Goal: Information Seeking & Learning: Learn about a topic

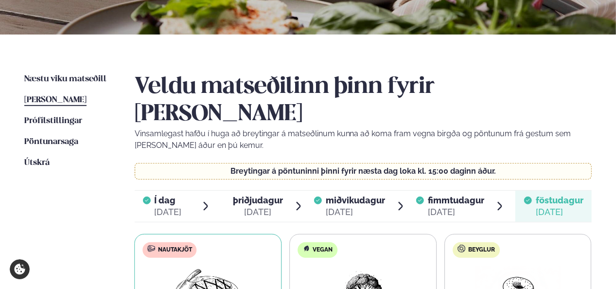
scroll to position [177, 0]
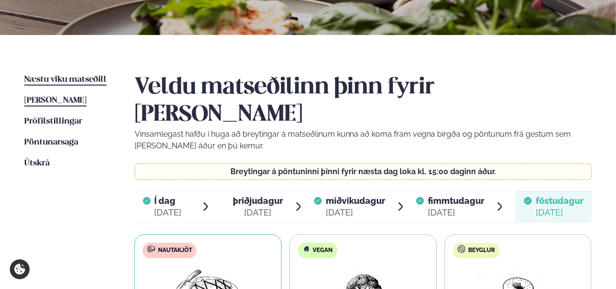
click at [52, 77] on span "Næstu viku matseðill" at bounding box center [65, 79] width 82 height 8
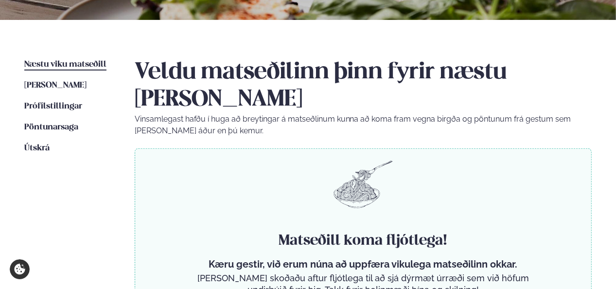
scroll to position [195, 0]
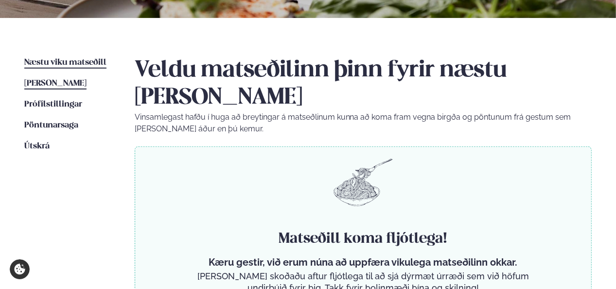
drag, startPoint x: 66, startPoint y: 76, endPoint x: 66, endPoint y: 83, distance: 6.8
click at [66, 77] on ul "Næstu [PERSON_NAME] matseðill Næsta vika [PERSON_NAME] matseðill [PERSON_NAME] …" at bounding box center [69, 191] width 91 height 268
click at [66, 84] on span "[PERSON_NAME]" at bounding box center [55, 83] width 62 height 8
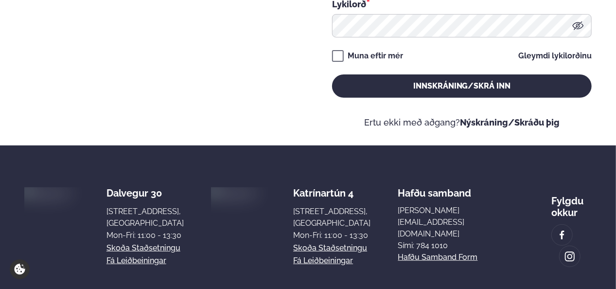
type input "**********"
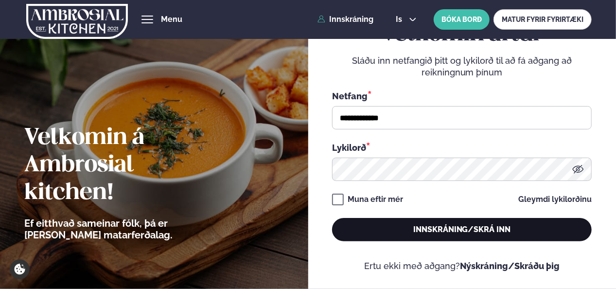
click at [478, 229] on button "Innskráning/Skrá inn" at bounding box center [462, 229] width 260 height 23
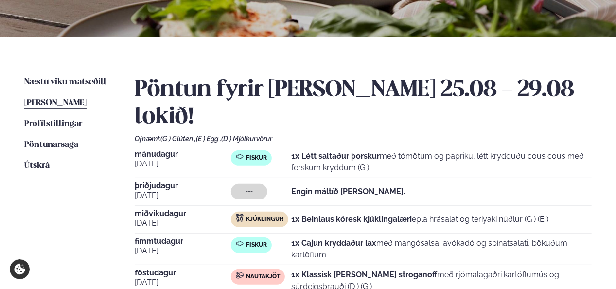
scroll to position [195, 0]
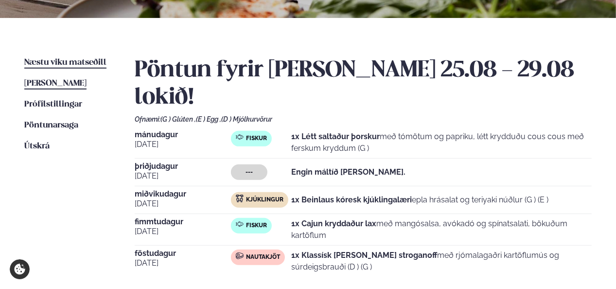
click at [62, 61] on span "Næstu viku matseðill" at bounding box center [65, 62] width 82 height 8
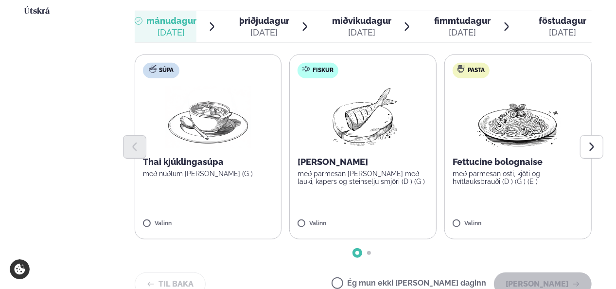
scroll to position [331, 0]
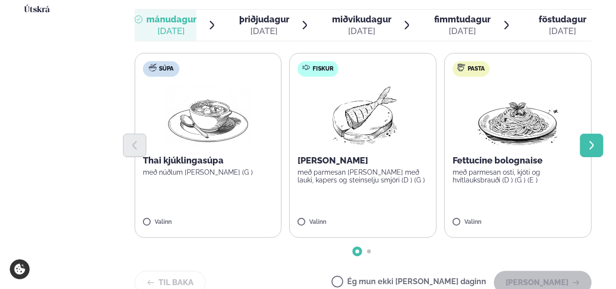
click at [590, 141] on icon "Next slide" at bounding box center [592, 145] width 4 height 8
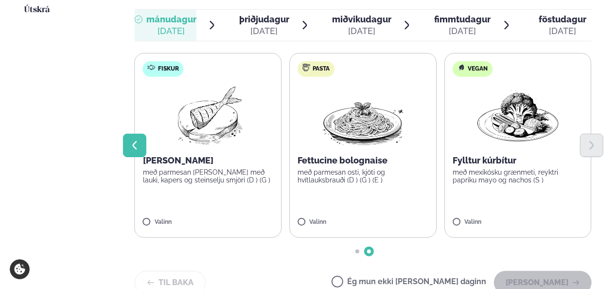
click at [132, 134] on button "Previous slide" at bounding box center [134, 145] width 23 height 23
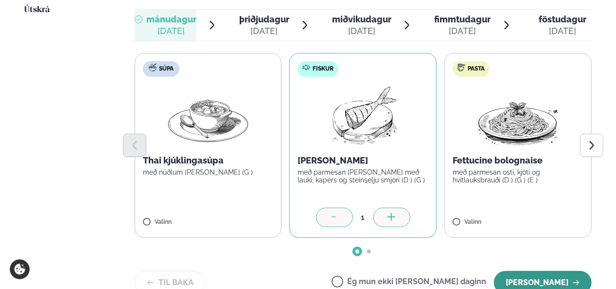
click at [560, 271] on button "[PERSON_NAME]" at bounding box center [543, 282] width 98 height 23
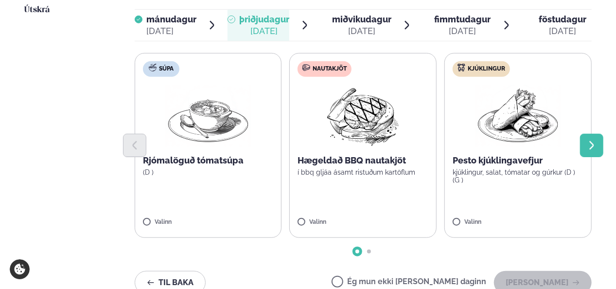
click at [598, 134] on button "Next slide" at bounding box center [591, 145] width 23 height 23
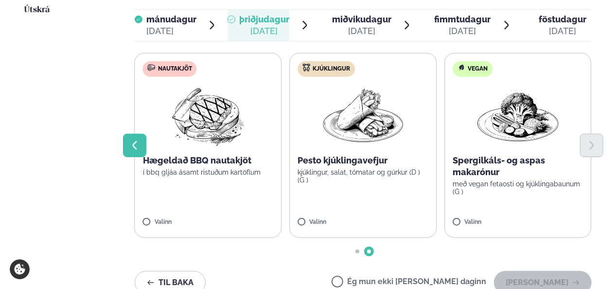
click at [137, 140] on icon "Previous slide" at bounding box center [134, 145] width 11 height 11
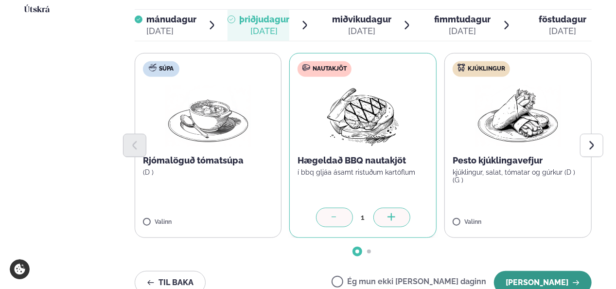
click at [542, 271] on button "[PERSON_NAME]" at bounding box center [543, 282] width 98 height 23
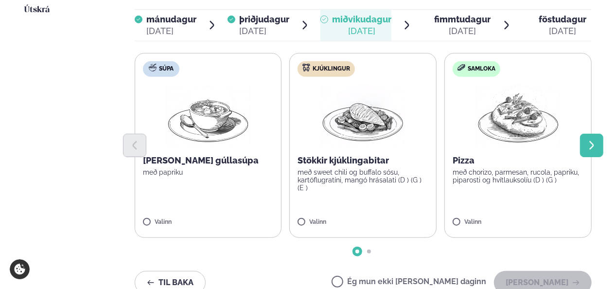
click at [594, 140] on icon "Next slide" at bounding box center [591, 145] width 11 height 11
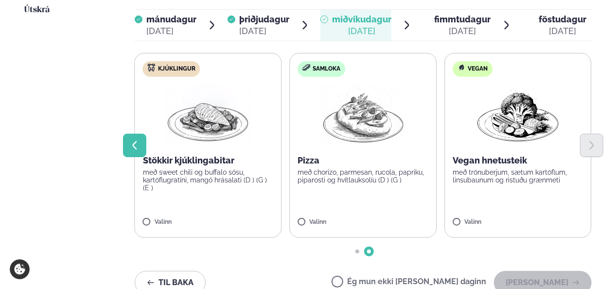
click at [136, 141] on icon "Previous slide" at bounding box center [134, 145] width 4 height 8
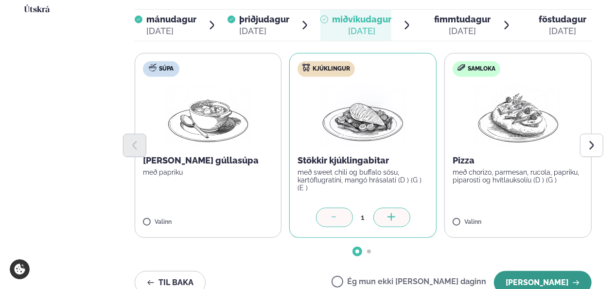
click at [550, 271] on button "[PERSON_NAME]" at bounding box center [543, 282] width 98 height 23
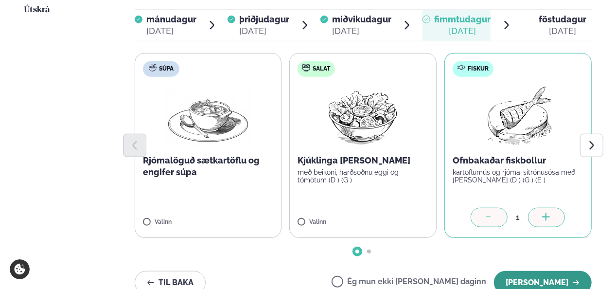
click at [549, 271] on button "[PERSON_NAME]" at bounding box center [543, 282] width 98 height 23
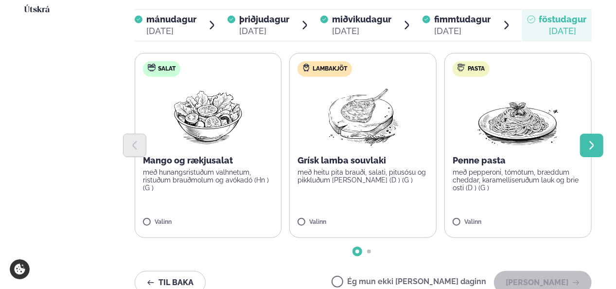
click at [596, 140] on icon "Next slide" at bounding box center [591, 145] width 11 height 11
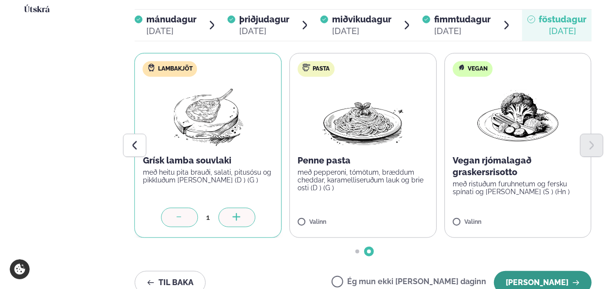
click at [543, 271] on button "[PERSON_NAME]" at bounding box center [543, 282] width 98 height 23
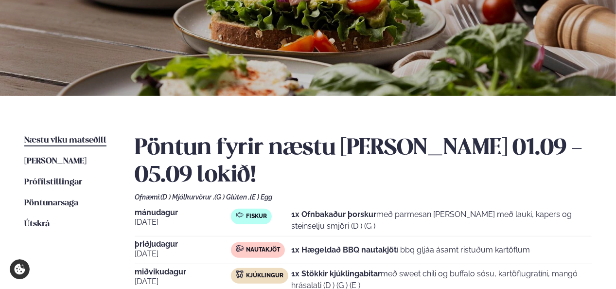
scroll to position [0, 0]
